Goal: Task Accomplishment & Management: Manage account settings

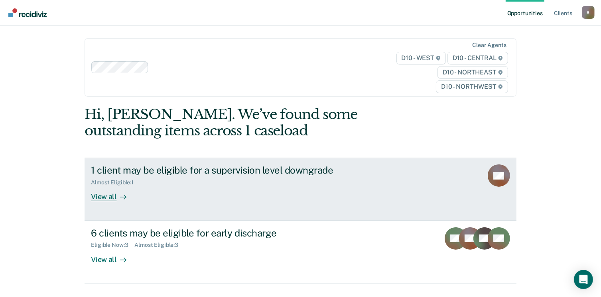
click at [110, 194] on div "View all" at bounding box center [113, 194] width 45 height 16
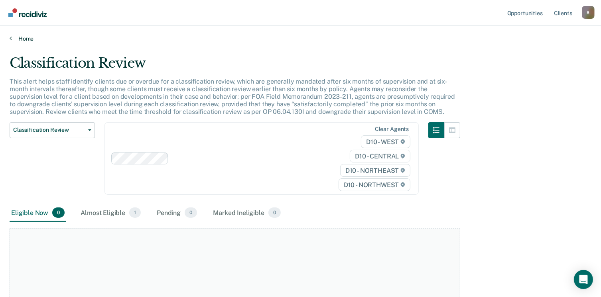
click at [13, 39] on link "Home" at bounding box center [301, 38] width 582 height 7
click at [114, 211] on div "Almost Eligible 1" at bounding box center [110, 213] width 63 height 18
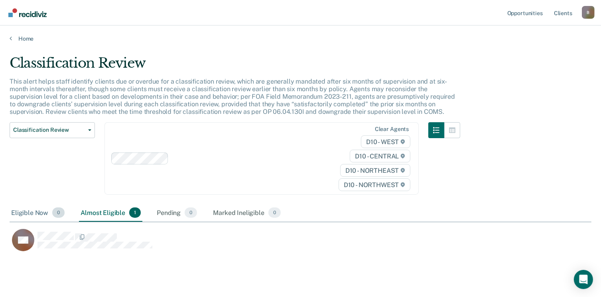
click at [17, 211] on div "Eligible Now 0" at bounding box center [38, 213] width 57 height 18
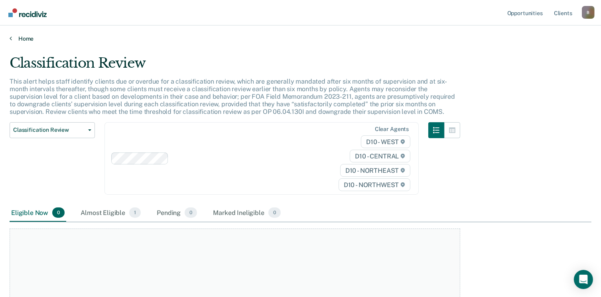
click at [10, 39] on icon at bounding box center [11, 38] width 2 height 6
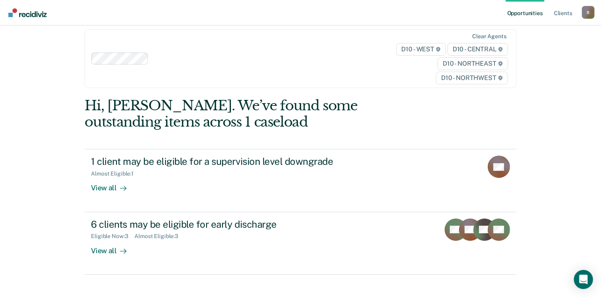
scroll to position [35, 0]
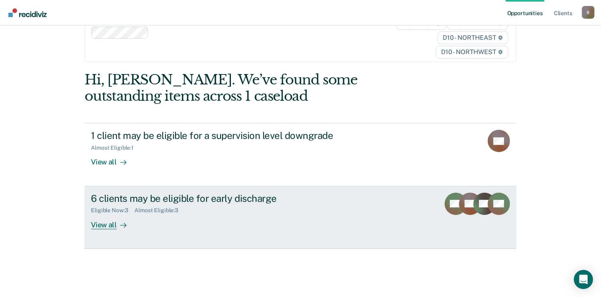
click at [105, 227] on div "View all" at bounding box center [113, 222] width 45 height 16
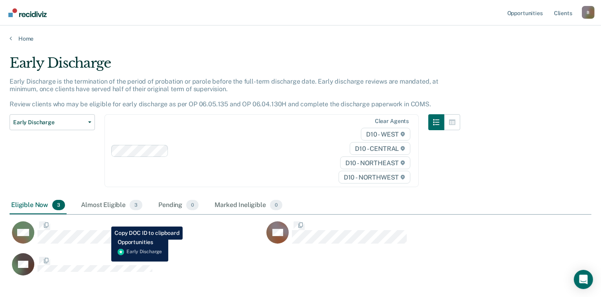
scroll to position [220, 576]
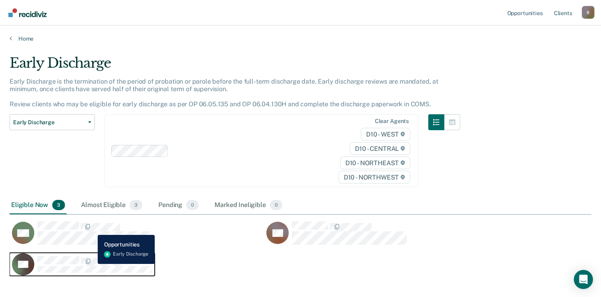
click at [92, 264] on div "CaseloadOpportunityCell-0399945" at bounding box center [94, 264] width 115 height 17
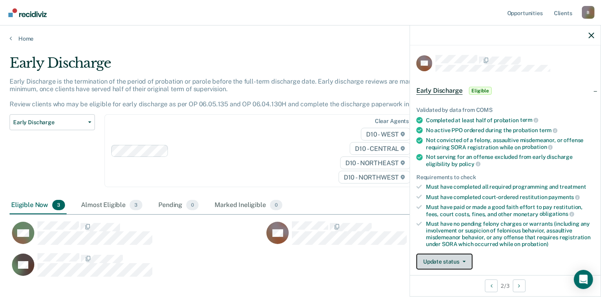
click at [452, 258] on button "Update status" at bounding box center [444, 262] width 56 height 16
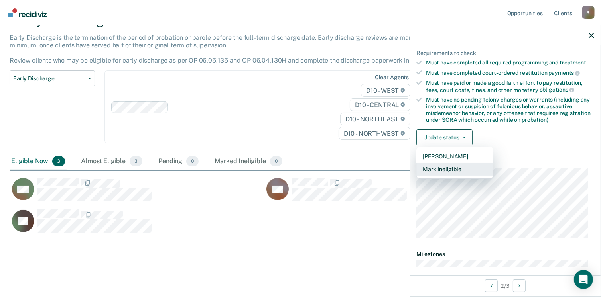
scroll to position [48, 0]
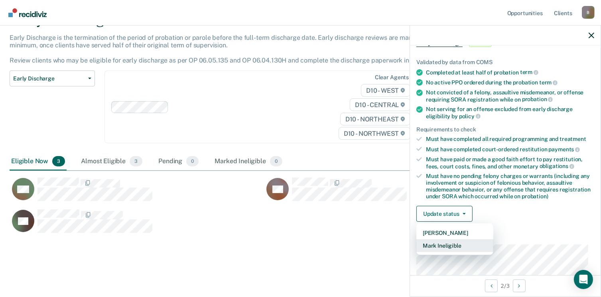
click at [451, 244] on button "Mark Ineligible" at bounding box center [454, 246] width 77 height 13
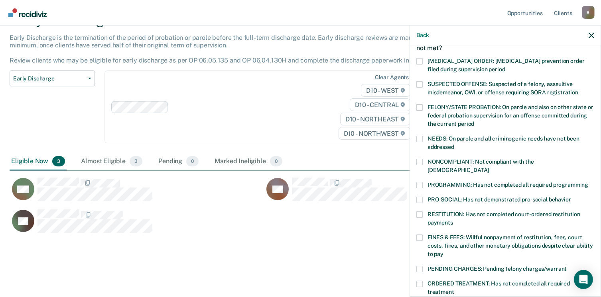
click at [419, 182] on span at bounding box center [419, 185] width 6 height 6
click at [588, 182] on input "PROGRAMMING: Has not completed all required programming" at bounding box center [588, 182] width 0 height 0
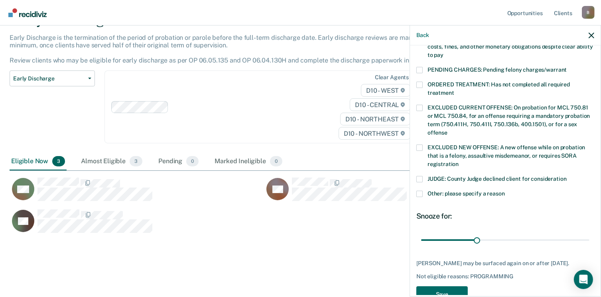
scroll to position [259, 0]
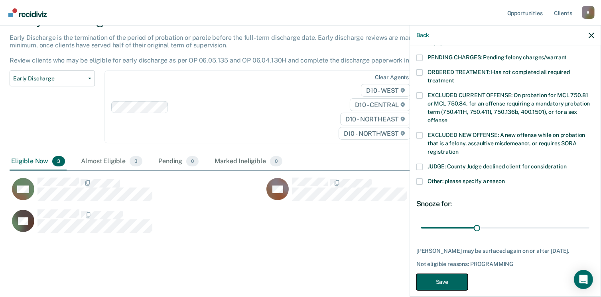
click at [440, 277] on button "Save" at bounding box center [441, 282] width 51 height 16
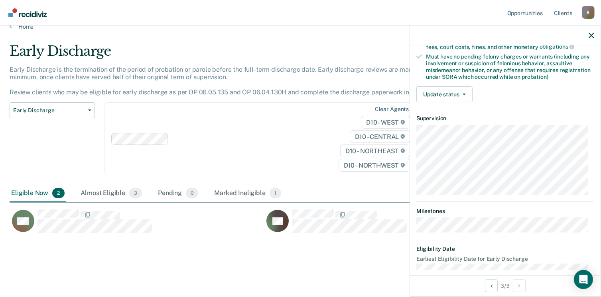
scroll to position [175, 0]
